Goal: Information Seeking & Learning: Understand process/instructions

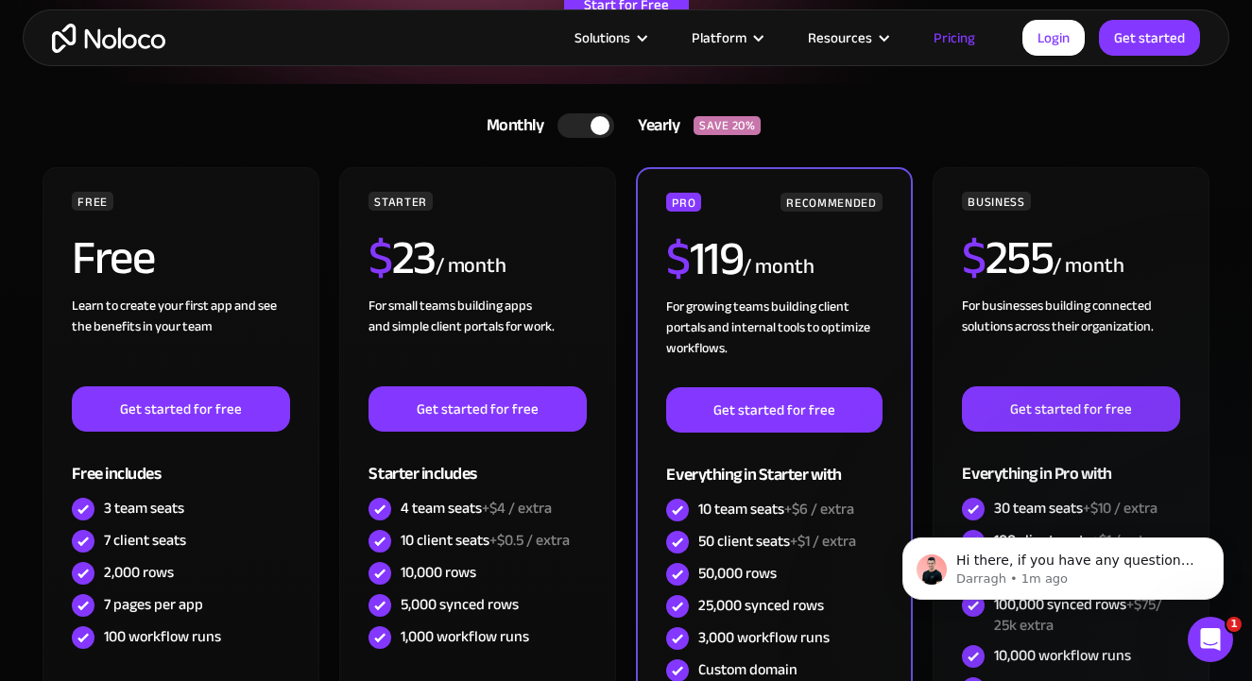
scroll to position [522, 0]
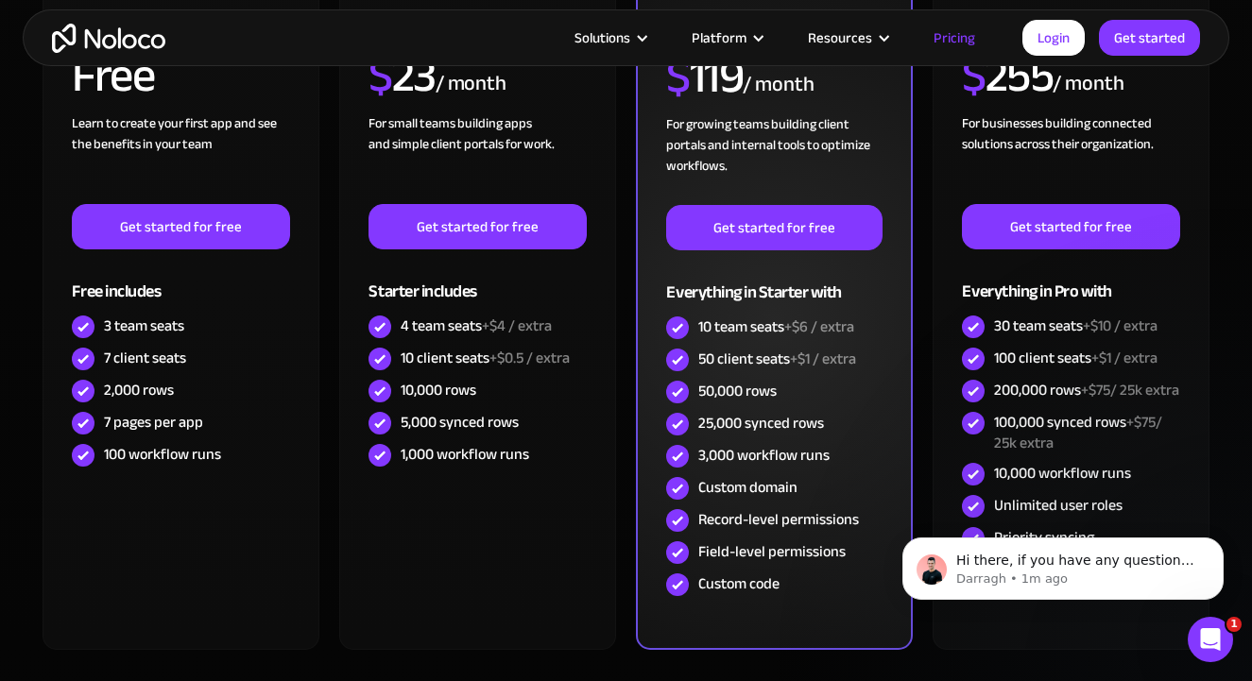
click at [840, 316] on span "+$6 / extra" at bounding box center [819, 327] width 70 height 28
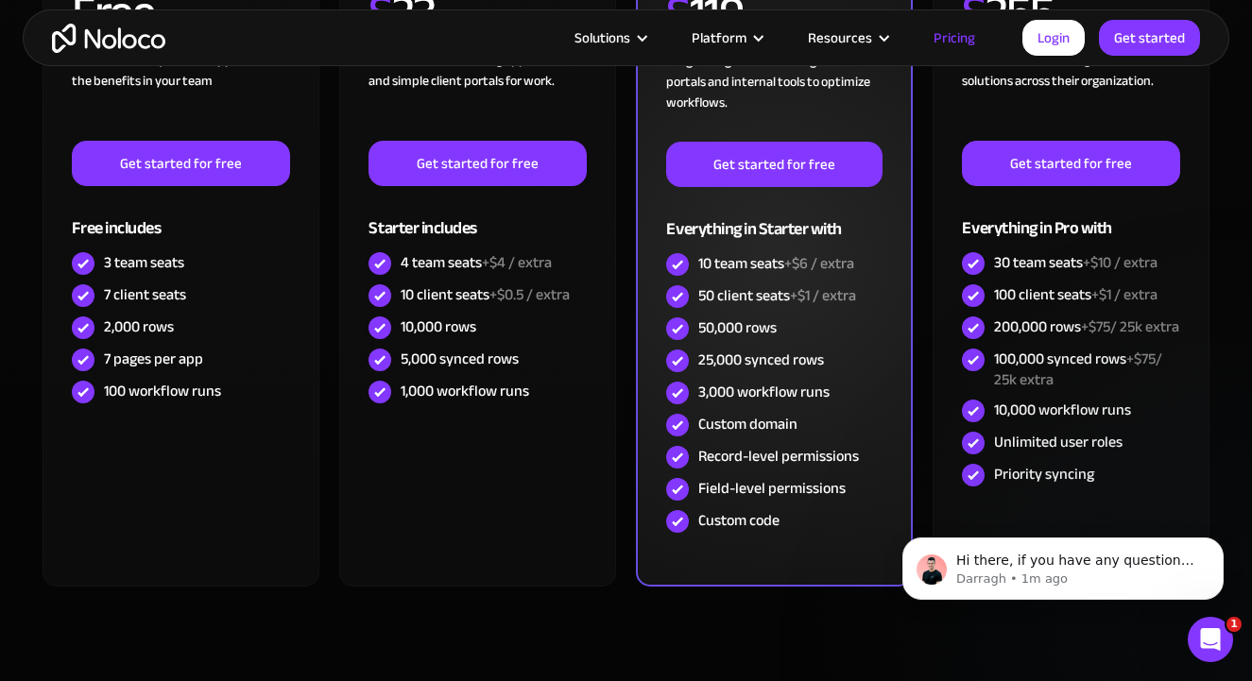
scroll to position [621, 0]
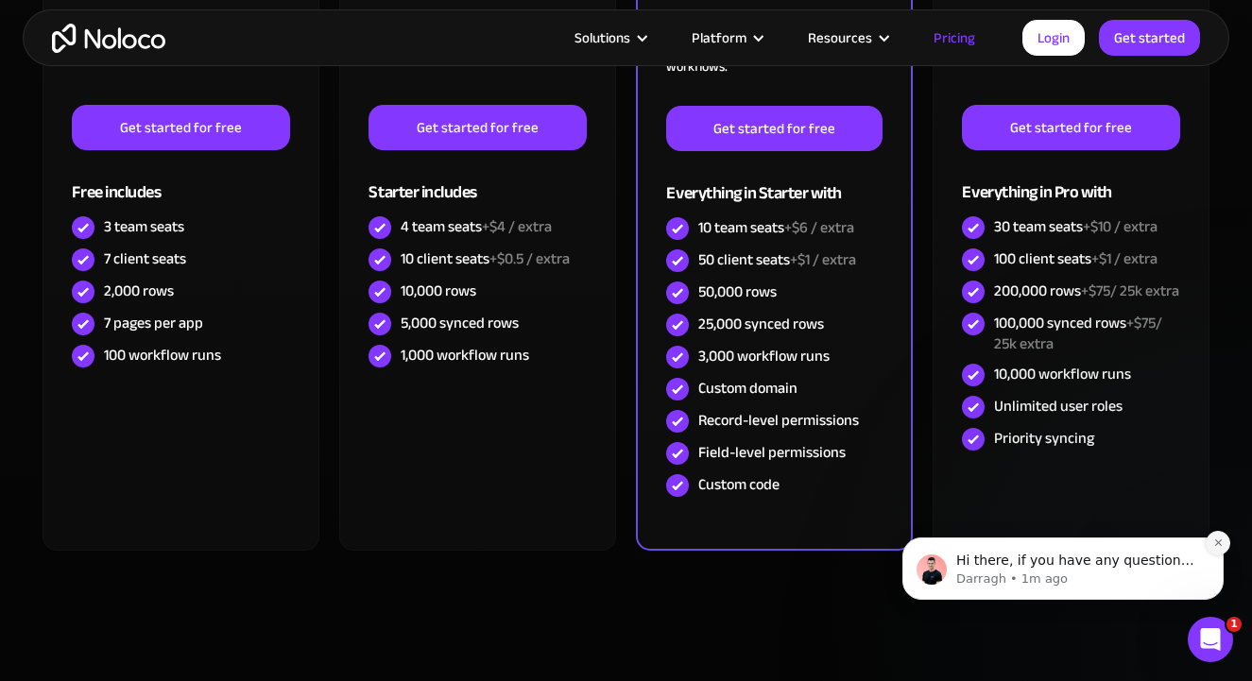
click at [1214, 540] on icon "Dismiss notification" at bounding box center [1218, 543] width 10 height 10
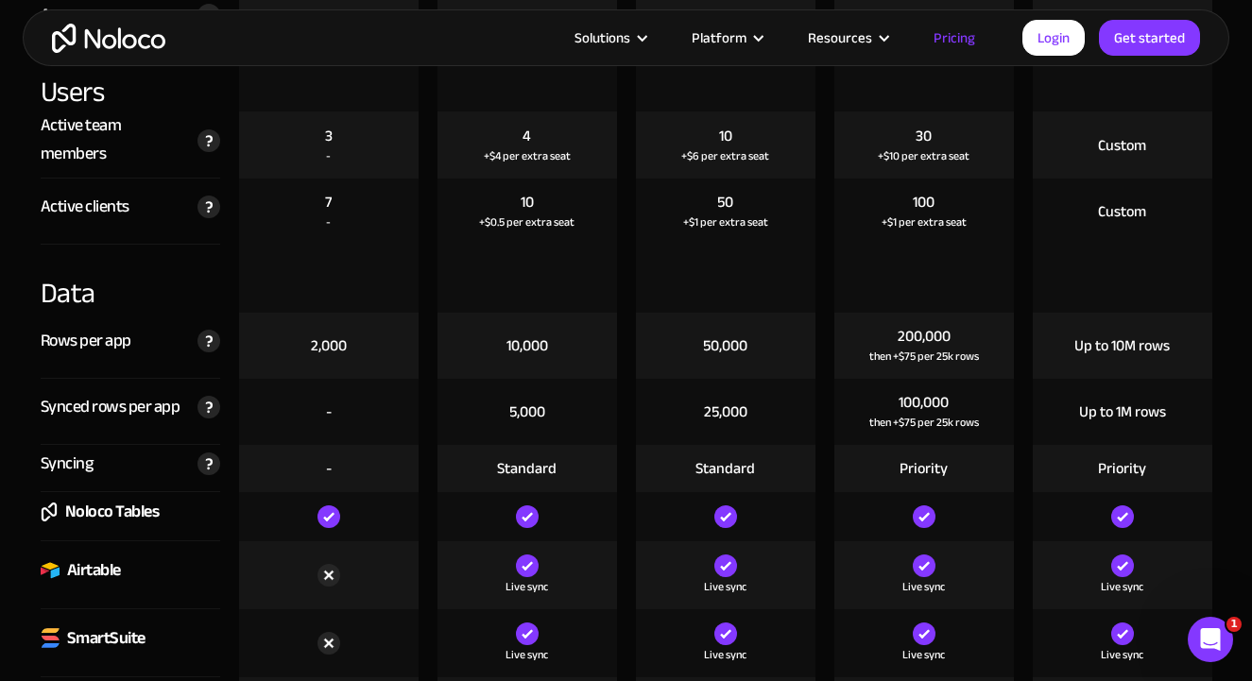
scroll to position [2218, 0]
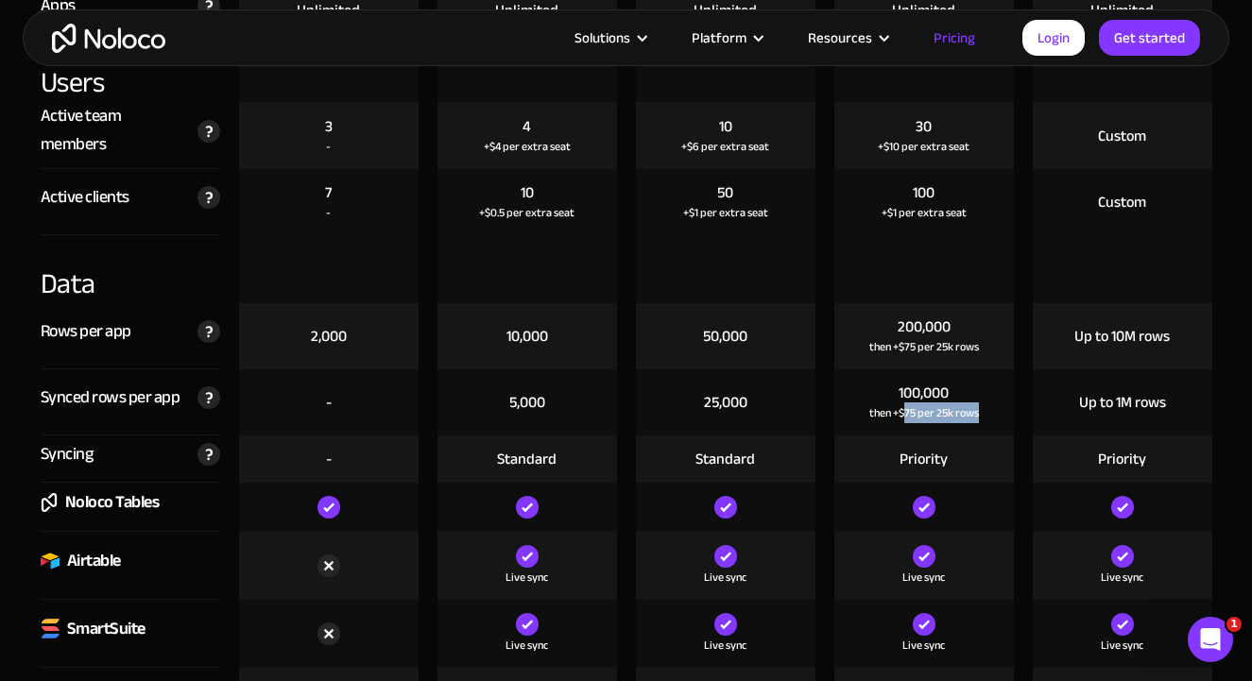
drag, startPoint x: 901, startPoint y: 411, endPoint x: 981, endPoint y: 407, distance: 79.5
click at [981, 407] on div "100,000 then +$75 per 25k rows" at bounding box center [924, 402] width 180 height 66
click at [945, 413] on div "then +$75 per 25k rows" at bounding box center [924, 412] width 110 height 19
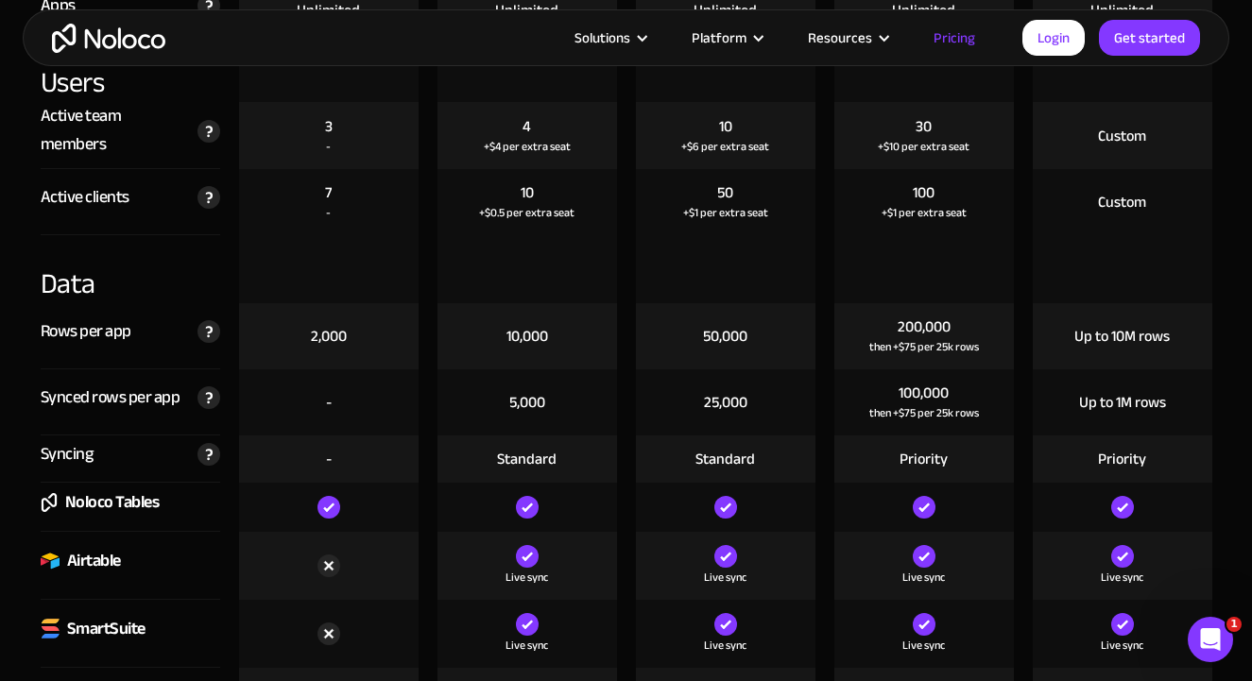
click at [929, 328] on div "200,000" at bounding box center [924, 326] width 53 height 21
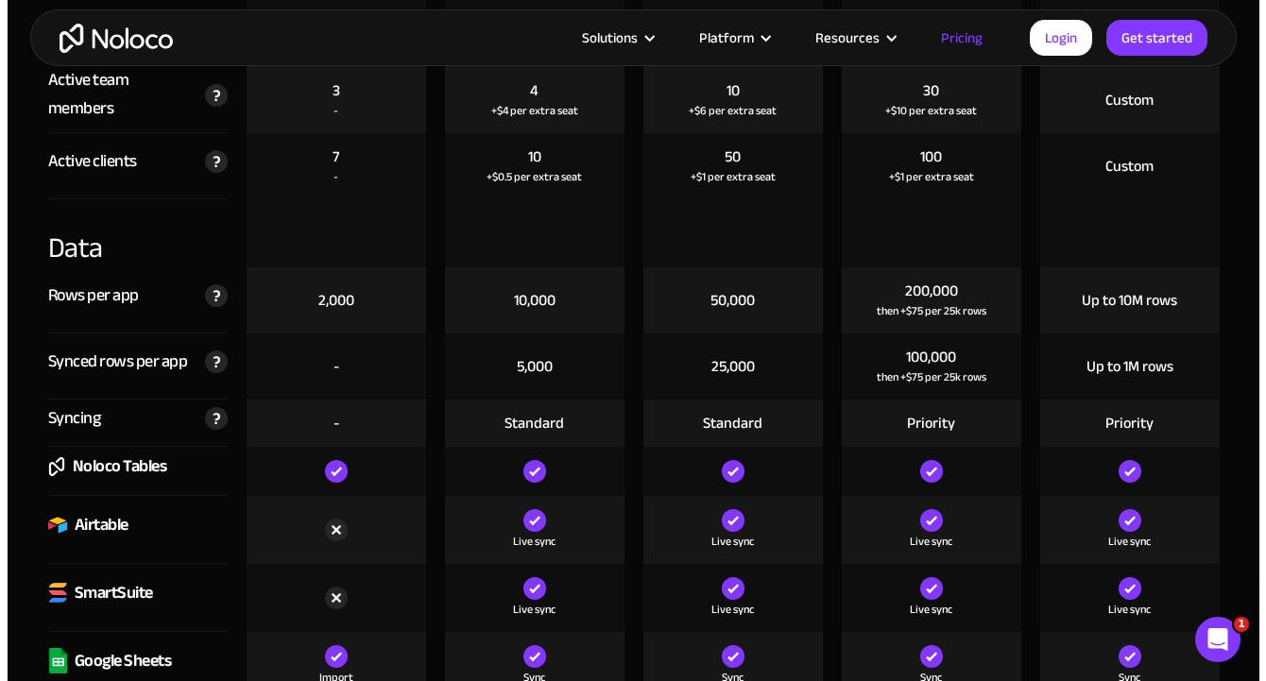
scroll to position [2256, 0]
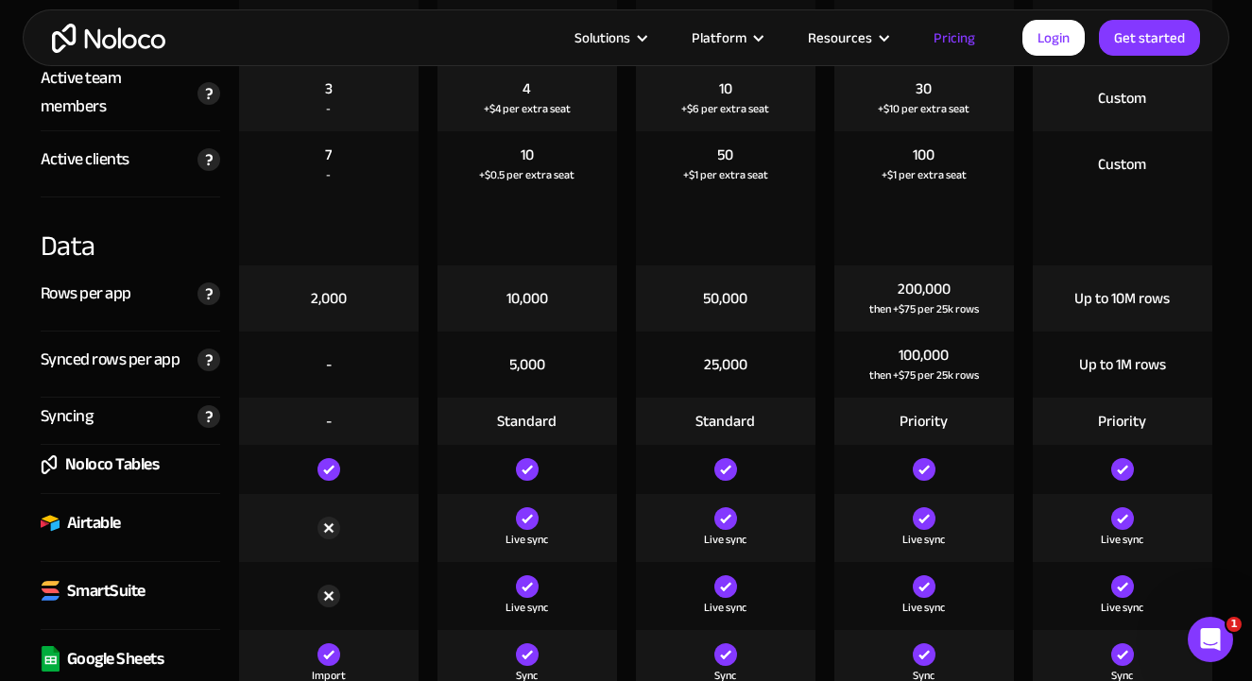
click at [915, 306] on div "then +$75 per 25k rows" at bounding box center [924, 308] width 110 height 19
click at [438, 26] on article "Solutions Use Cases Business Types Project Management Keep track of customers, …" at bounding box center [593, 38] width 857 height 25
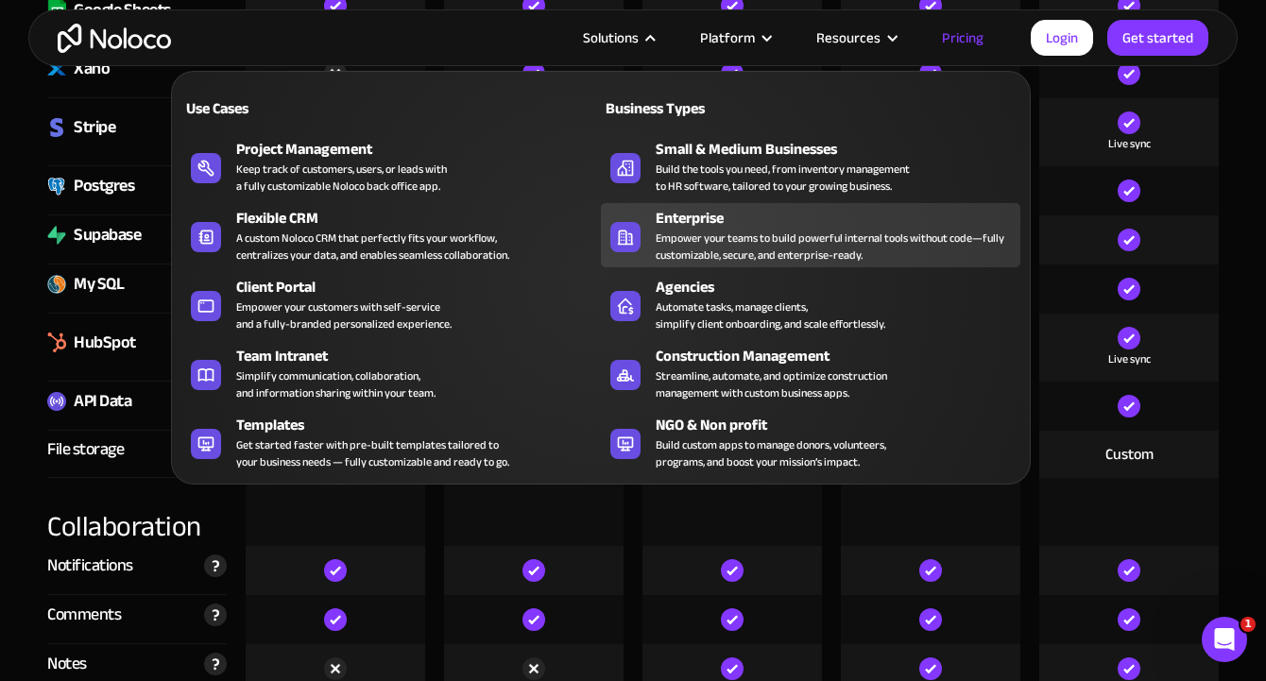
scroll to position [3009, 0]
